Goal: Task Accomplishment & Management: Complete application form

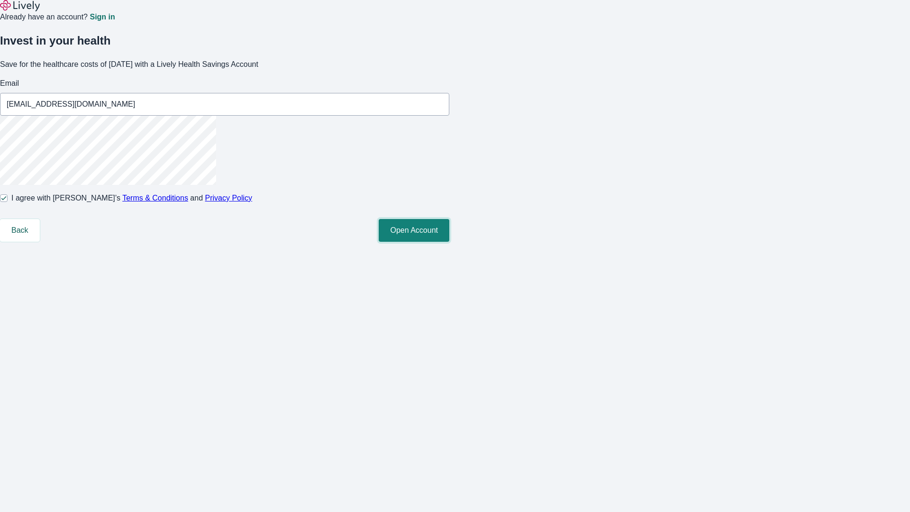
click at [449, 242] on button "Open Account" at bounding box center [414, 230] width 71 height 23
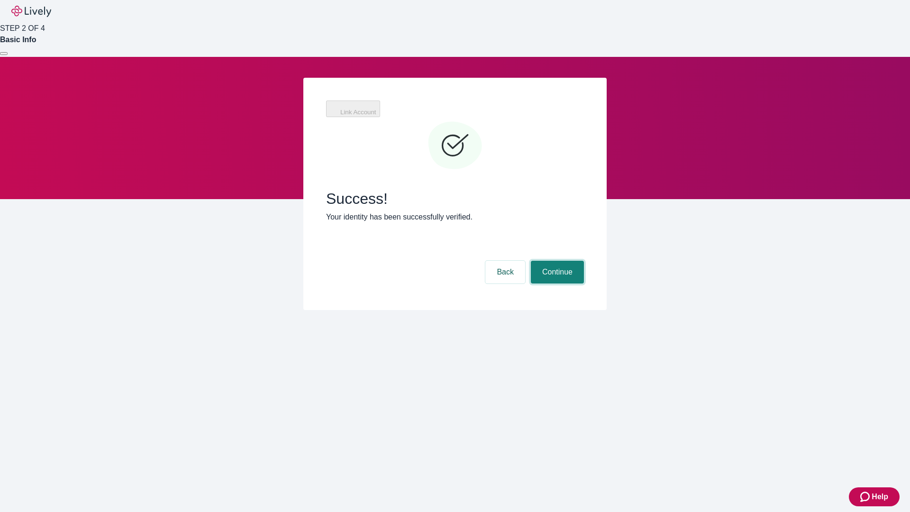
click at [556, 261] on button "Continue" at bounding box center [557, 272] width 53 height 23
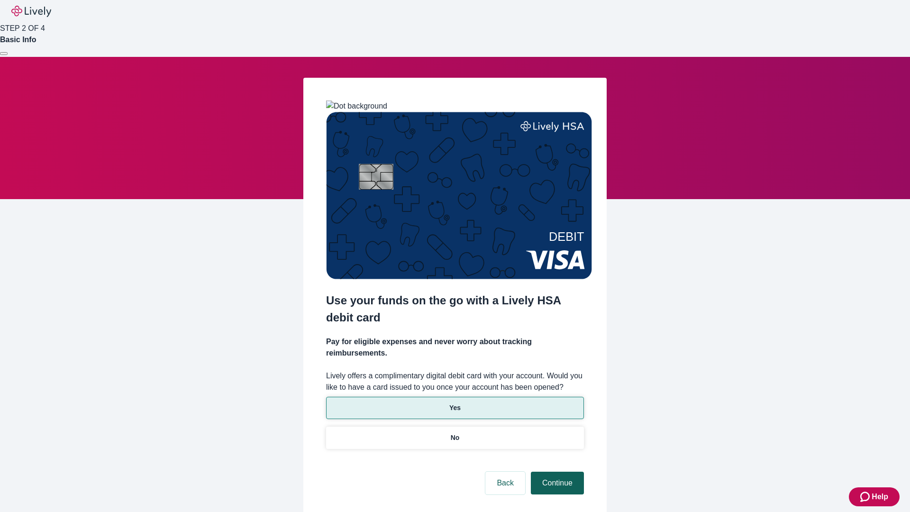
click at [455, 433] on p "No" at bounding box center [455, 438] width 9 height 10
click at [556, 472] on button "Continue" at bounding box center [557, 483] width 53 height 23
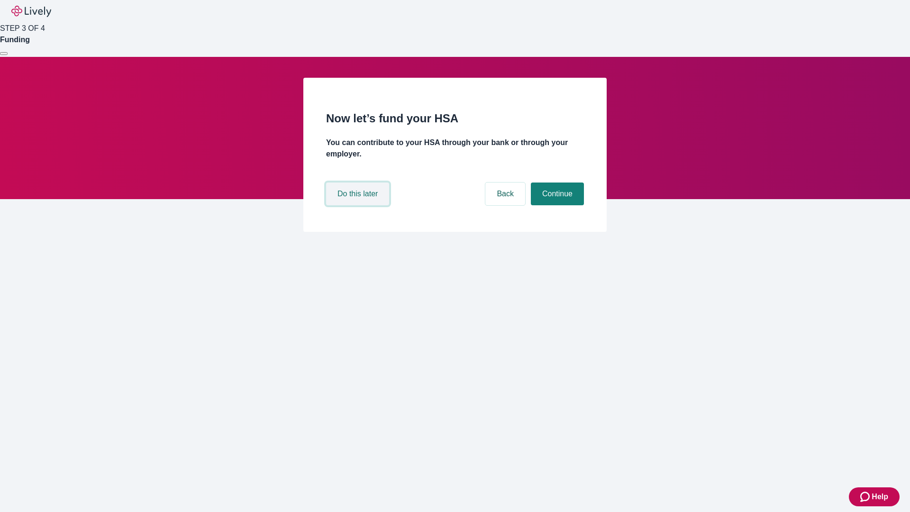
click at [359, 205] on button "Do this later" at bounding box center [357, 193] width 63 height 23
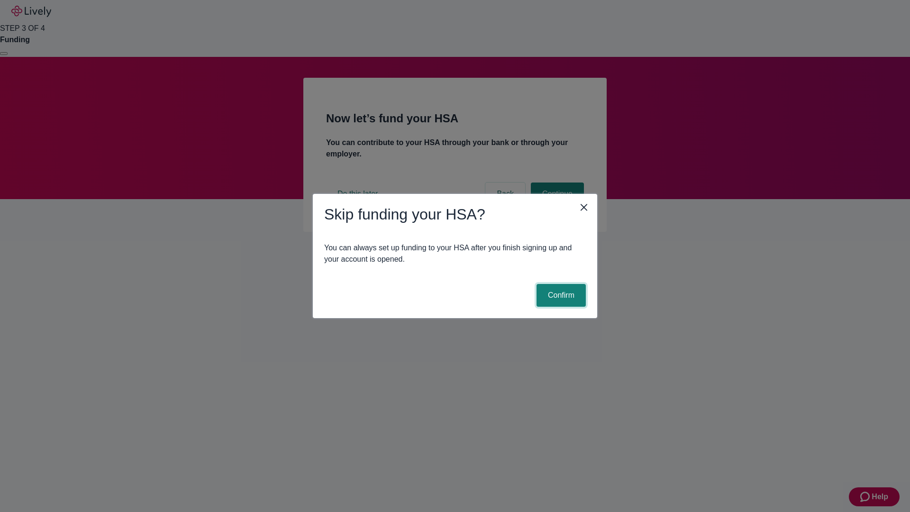
click at [560, 295] on button "Confirm" at bounding box center [561, 295] width 49 height 23
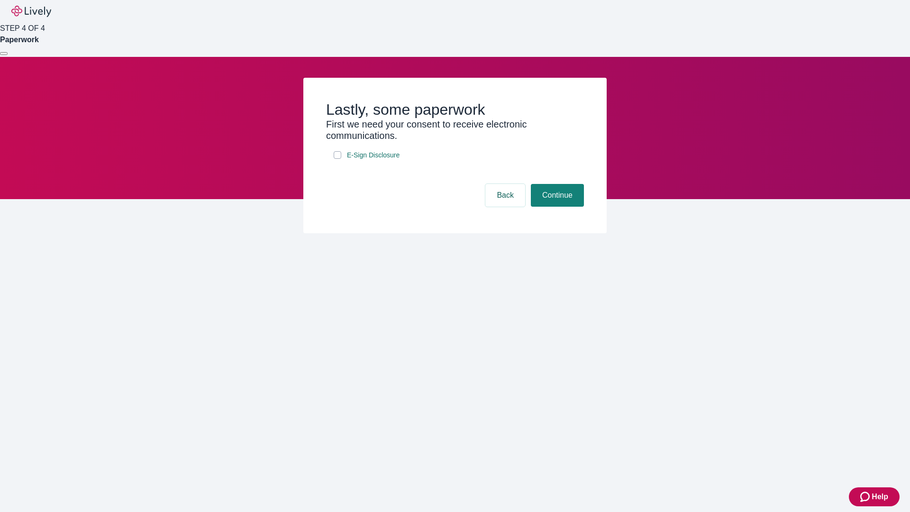
click at [337, 159] on input "E-Sign Disclosure" at bounding box center [338, 155] width 8 height 8
checkbox input "true"
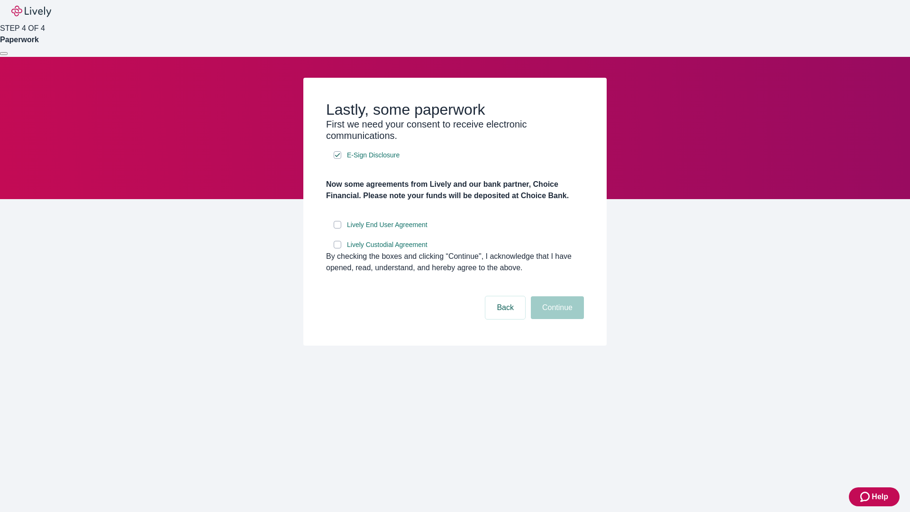
click at [337, 228] on input "Lively End User Agreement" at bounding box center [338, 225] width 8 height 8
checkbox input "true"
click at [337, 248] on input "Lively Custodial Agreement" at bounding box center [338, 245] width 8 height 8
checkbox input "true"
click at [556, 319] on button "Continue" at bounding box center [557, 307] width 53 height 23
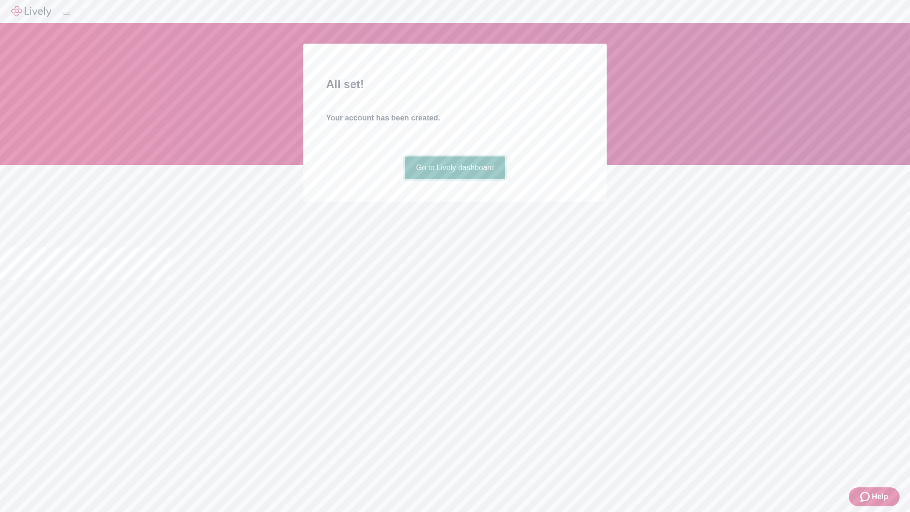
click at [455, 179] on link "Go to Lively dashboard" at bounding box center [455, 167] width 101 height 23
